Goal: Communication & Community: Answer question/provide support

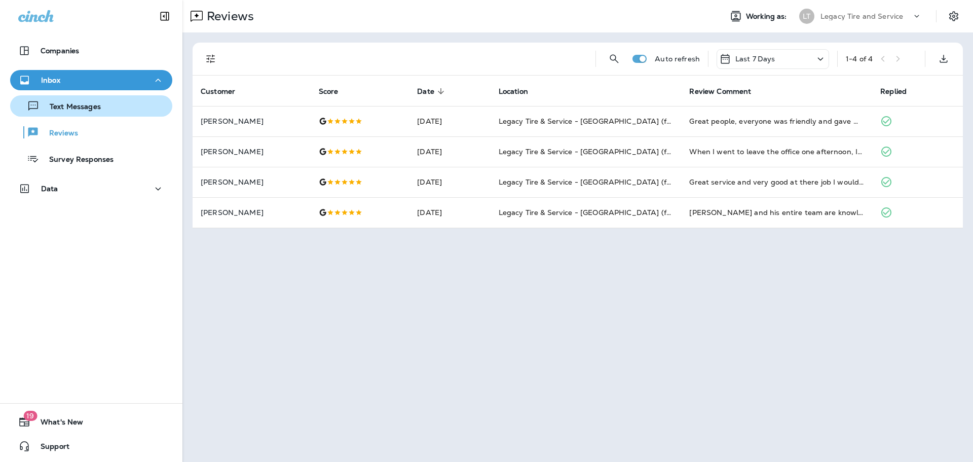
click at [87, 105] on p "Text Messages" at bounding box center [70, 107] width 61 height 10
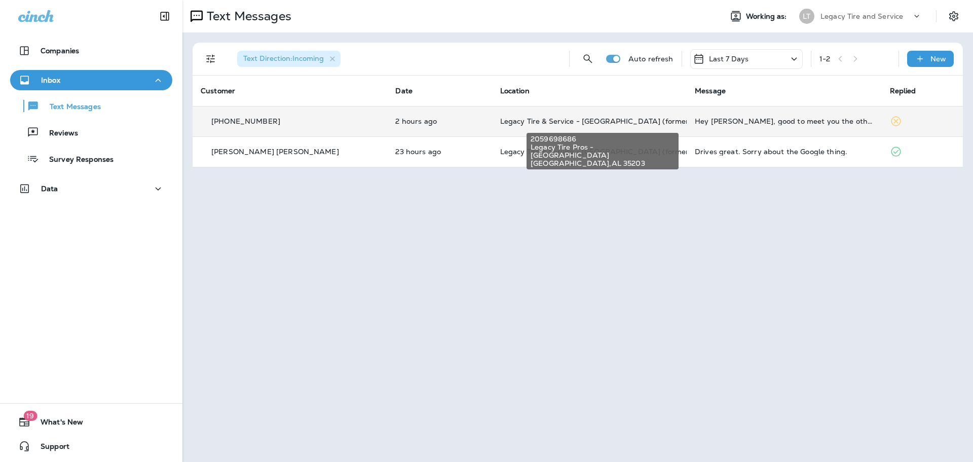
click at [500, 122] on span "Legacy Tire & Service - [GEOGRAPHIC_DATA] (formerly Magic City Tire & Service)" at bounding box center [643, 121] width 286 height 9
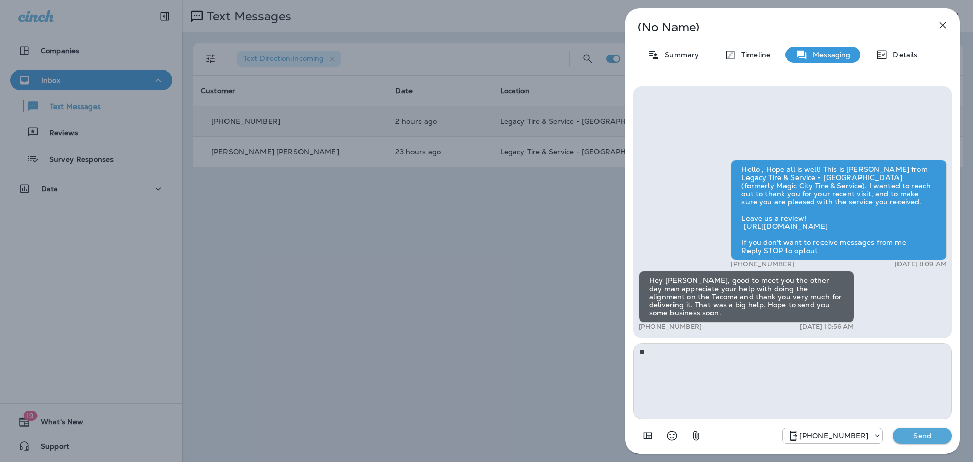
type textarea "*"
type textarea "**********"
click at [913, 435] on p "Send" at bounding box center [922, 435] width 43 height 9
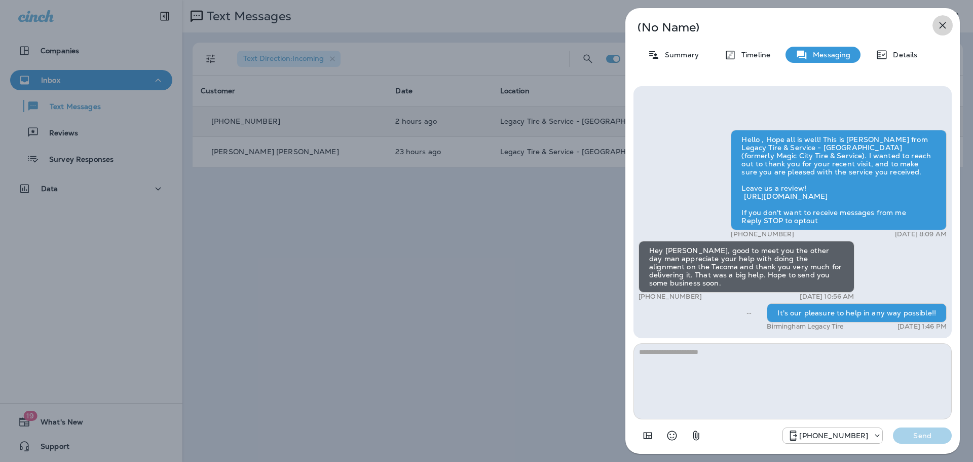
click at [944, 25] on icon "button" at bounding box center [942, 25] width 12 height 12
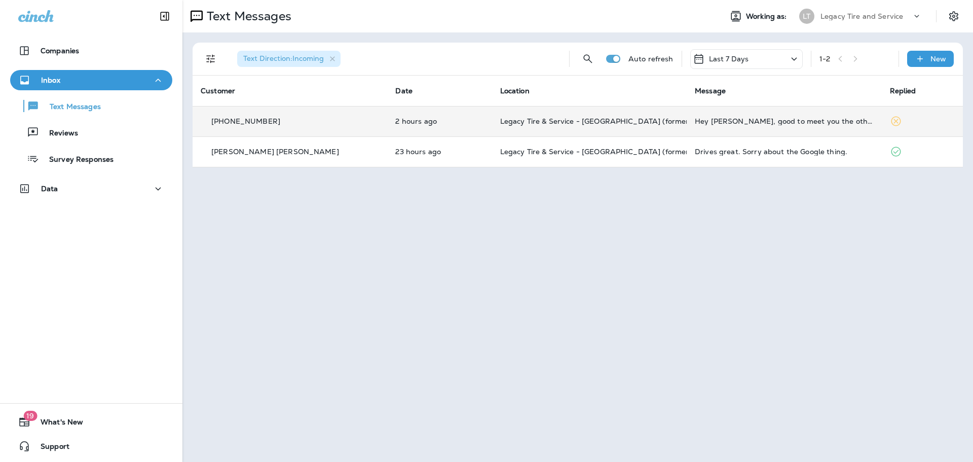
click at [68, 131] on p "Reviews" at bounding box center [58, 134] width 39 height 10
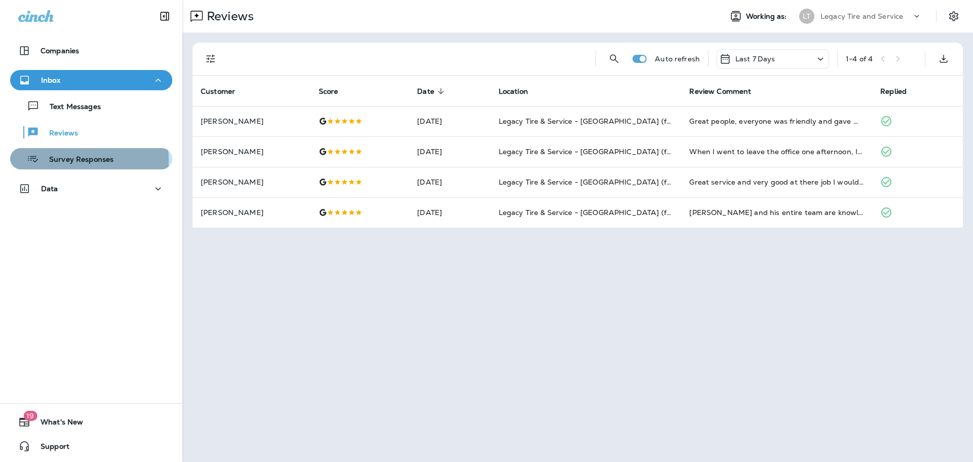
click at [72, 160] on p "Survey Responses" at bounding box center [76, 160] width 74 height 10
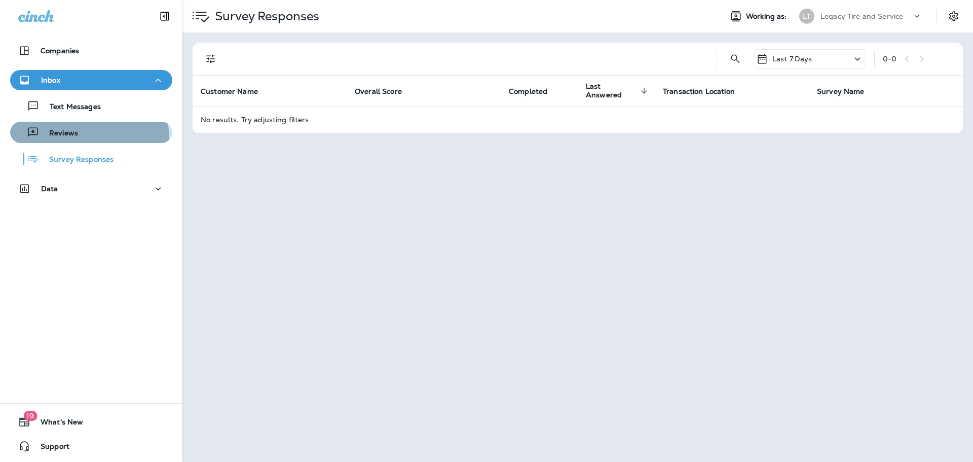
click at [68, 140] on button "Reviews" at bounding box center [91, 132] width 162 height 21
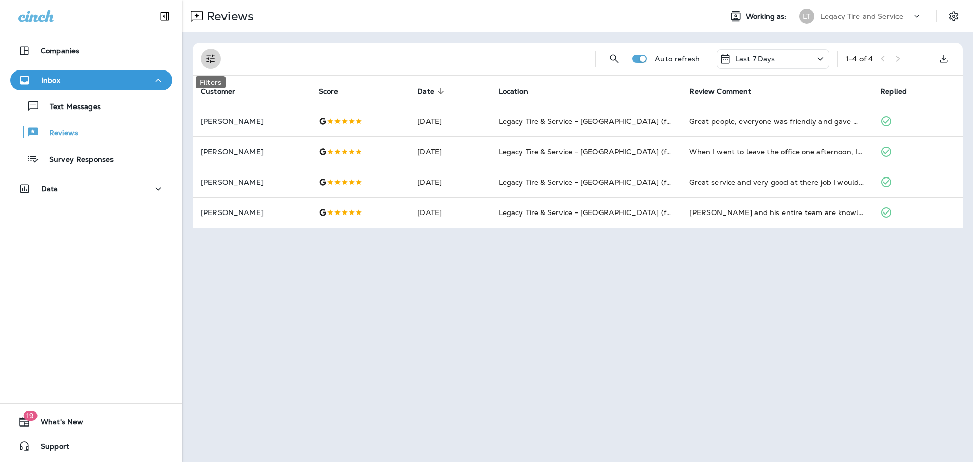
click at [213, 56] on icon "Filters" at bounding box center [210, 59] width 9 height 9
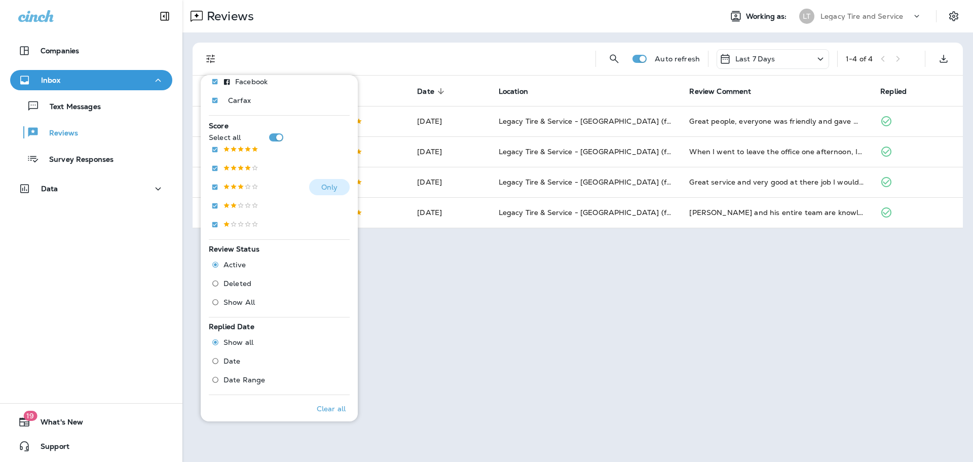
scroll to position [206, 0]
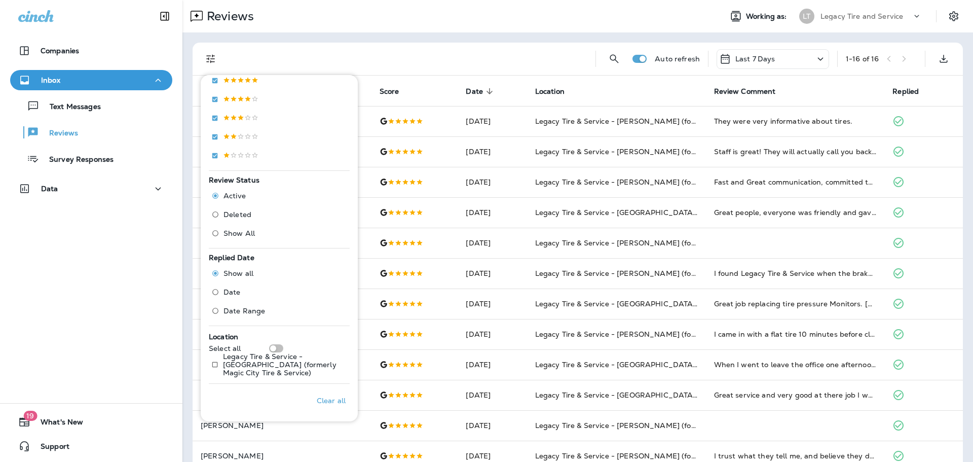
click at [472, 74] on div at bounding box center [408, 59] width 358 height 32
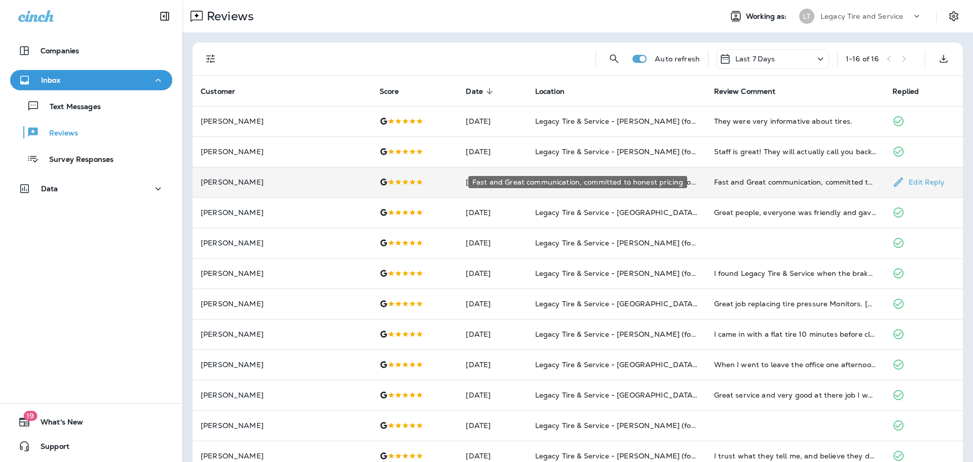
click at [788, 183] on div "Fast and Great communication, committed to honest pricing" at bounding box center [795, 182] width 163 height 10
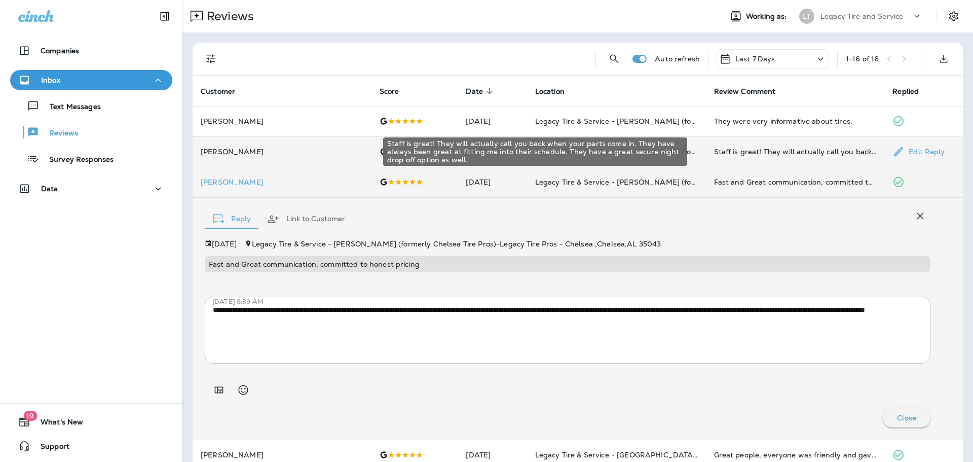
click at [752, 150] on div "Staff is great! They will actually call you back when your parts come in. They …" at bounding box center [795, 151] width 163 height 10
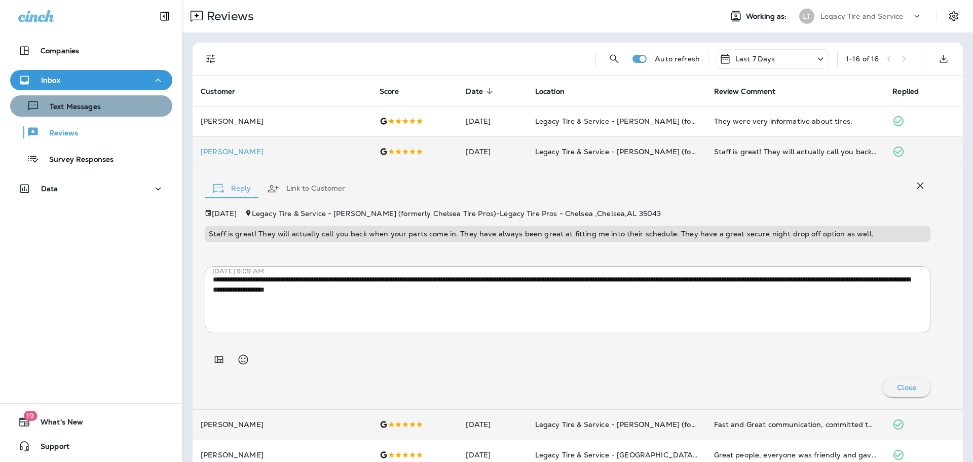
click at [92, 107] on p "Text Messages" at bounding box center [70, 107] width 61 height 10
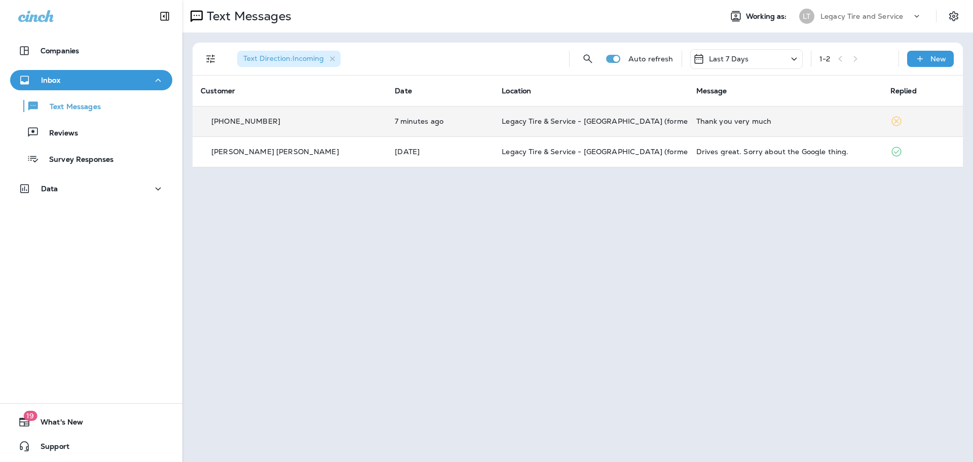
click at [626, 127] on td "Legacy Tire & Service - [GEOGRAPHIC_DATA] (formerly Magic City Tire & Service)" at bounding box center [590, 121] width 194 height 30
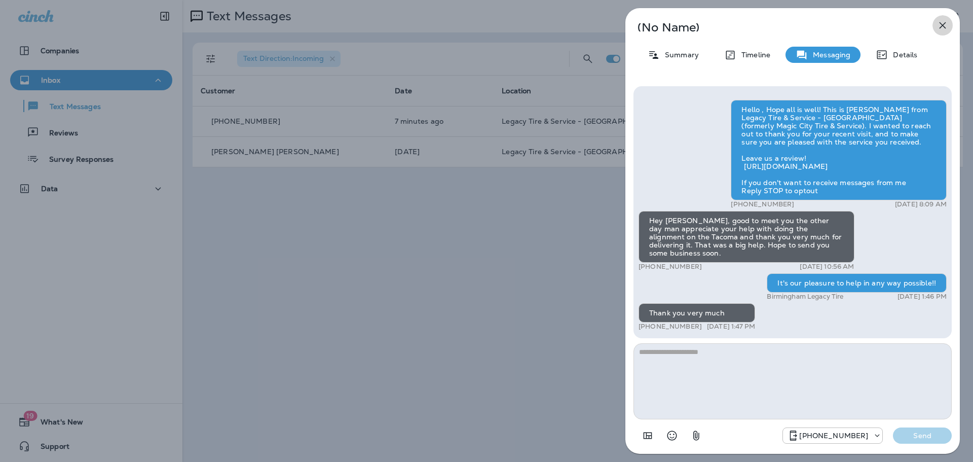
click at [944, 23] on icon "button" at bounding box center [942, 25] width 7 height 7
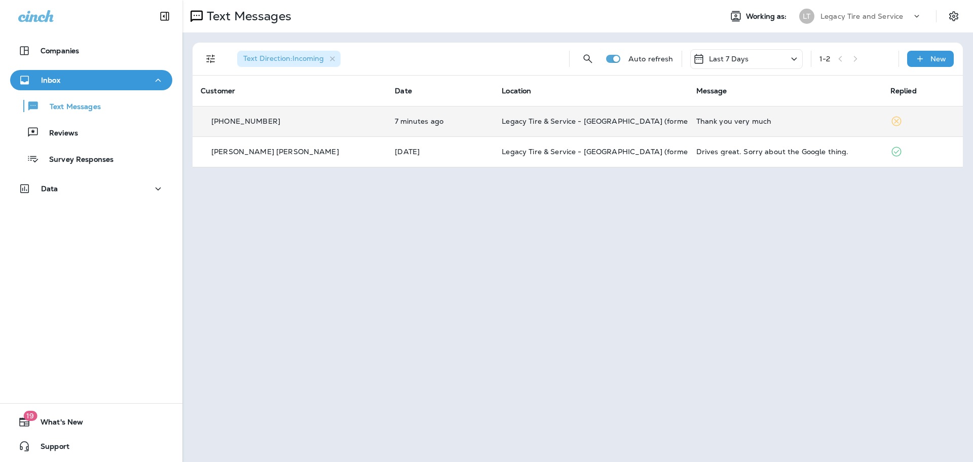
click at [890, 119] on icon at bounding box center [896, 121] width 12 height 12
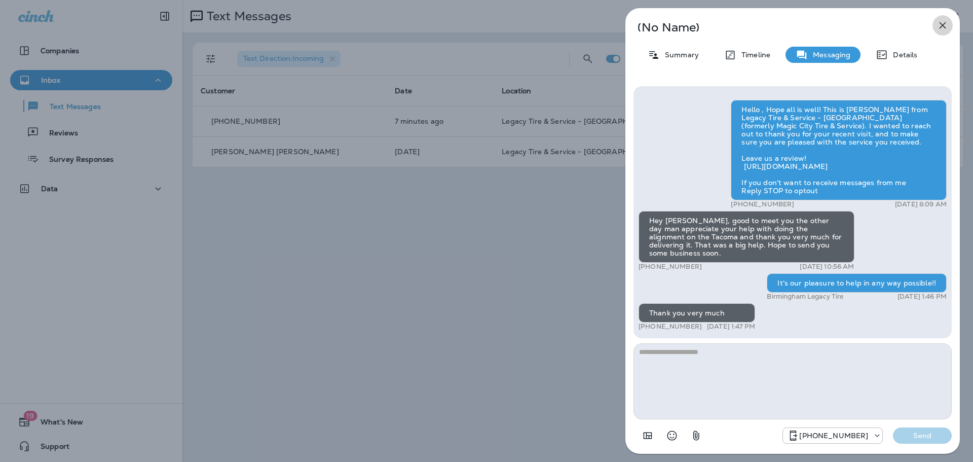
click at [938, 28] on icon "button" at bounding box center [942, 25] width 12 height 12
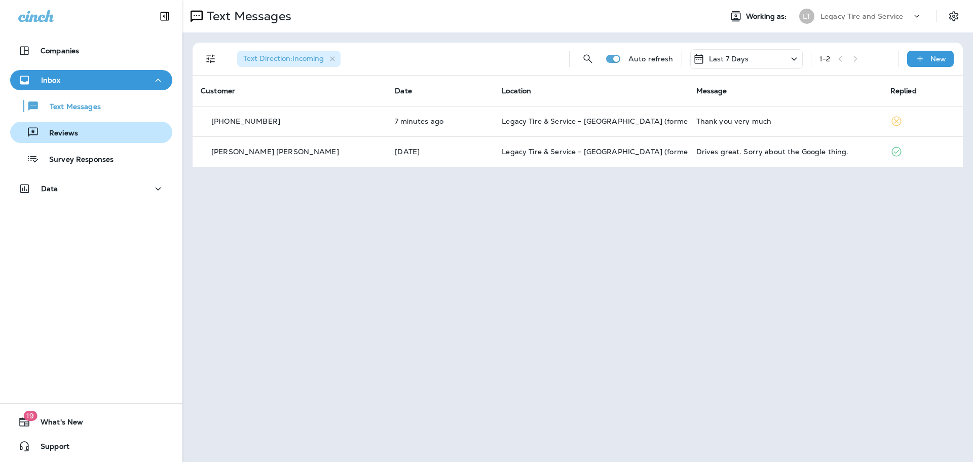
click at [60, 131] on p "Reviews" at bounding box center [58, 134] width 39 height 10
